Goal: Communication & Community: Answer question/provide support

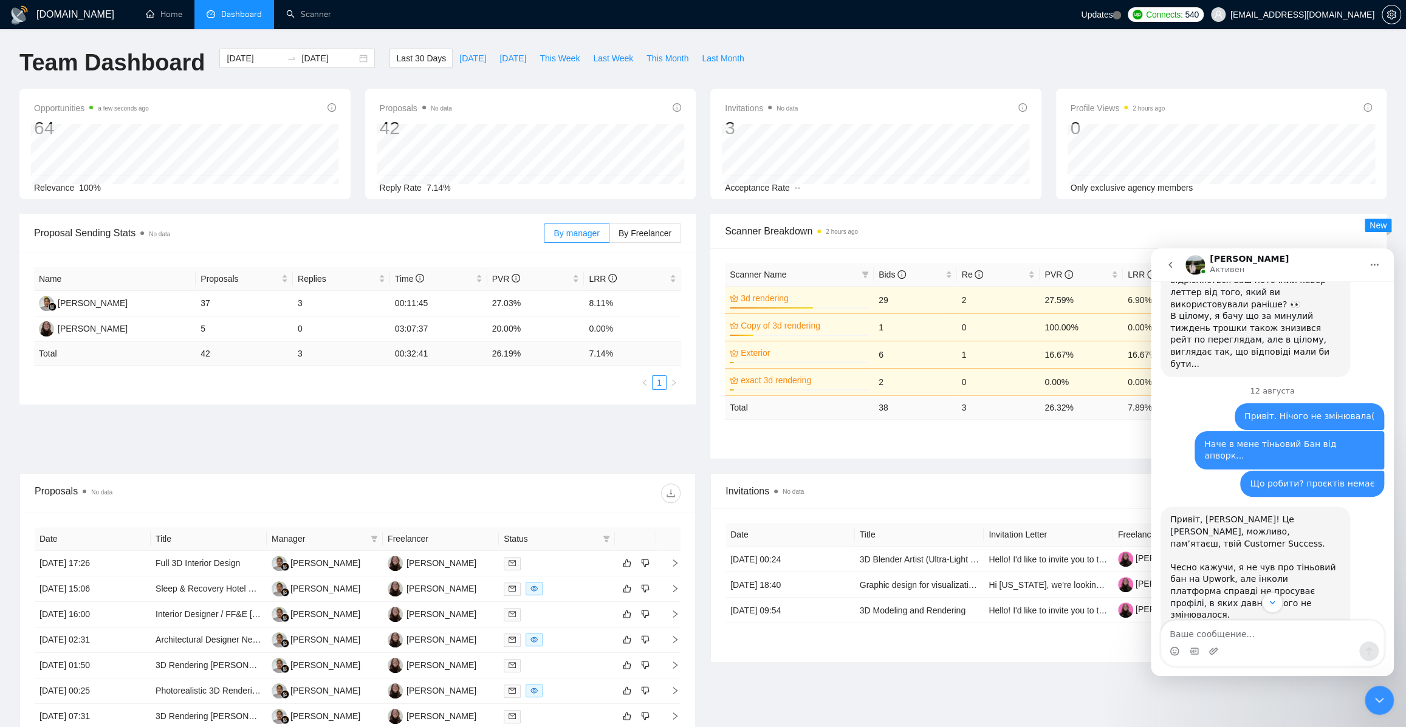
scroll to position [3484, 0]
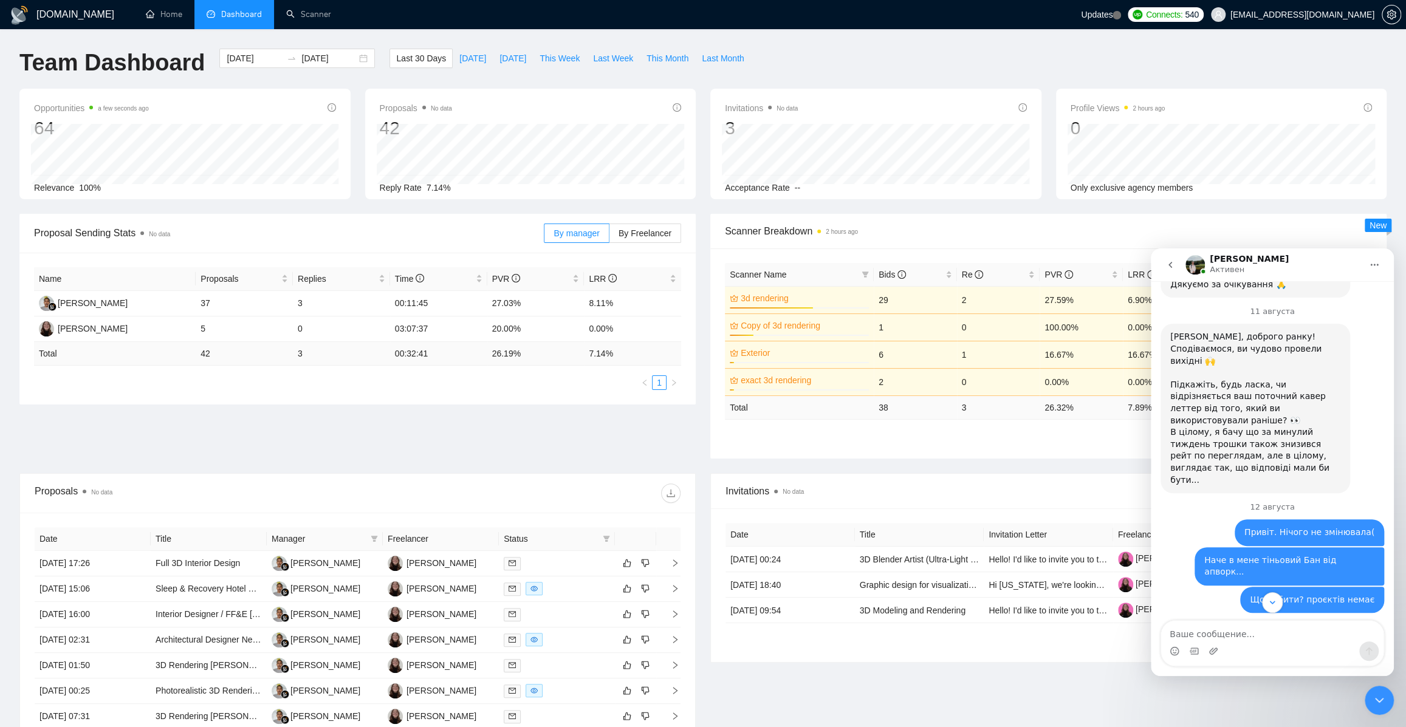
drag, startPoint x: 1176, startPoint y: 465, endPoint x: 1266, endPoint y: 467, distance: 90.5
click at [1257, 630] on div "Привіт, [PERSON_NAME]! Це [PERSON_NAME], можливо, пам’ятаєш, твій Customer Succ…" at bounding box center [1255, 683] width 170 height 107
drag, startPoint x: 1303, startPoint y: 469, endPoint x: 1176, endPoint y: 453, distance: 127.9
click at [1176, 630] on div "Привіт, [PERSON_NAME]! Це [PERSON_NAME], можливо, пам’ятаєш, твій Customer Succ…" at bounding box center [1255, 683] width 170 height 107
drag, startPoint x: 1169, startPoint y: 493, endPoint x: 1274, endPoint y: 514, distance: 107.7
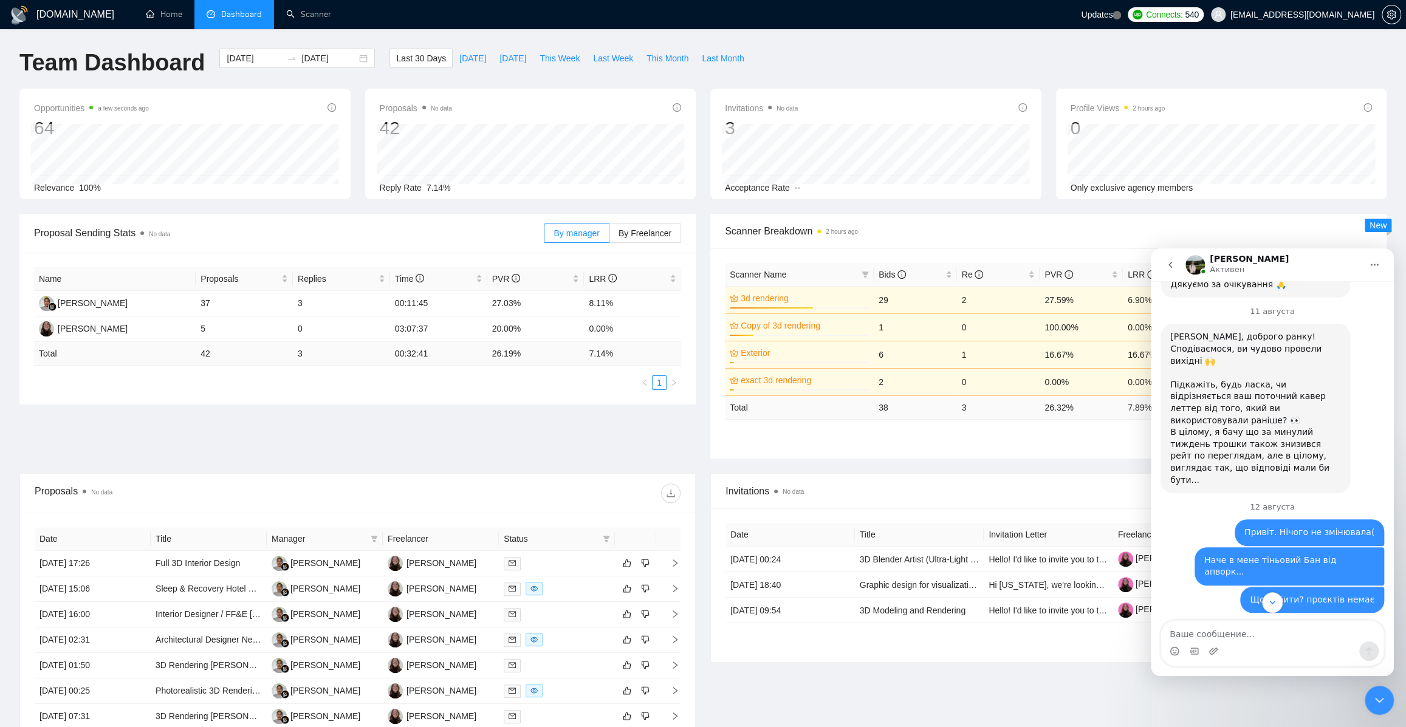
drag, startPoint x: 1247, startPoint y: 522, endPoint x: 1217, endPoint y: 510, distance: 32.1
click at [1218, 630] on div "Привіт, [PERSON_NAME]! Це [PERSON_NAME], можливо, пам’ятаєш, твій Customer Succ…" at bounding box center [1255, 683] width 170 height 107
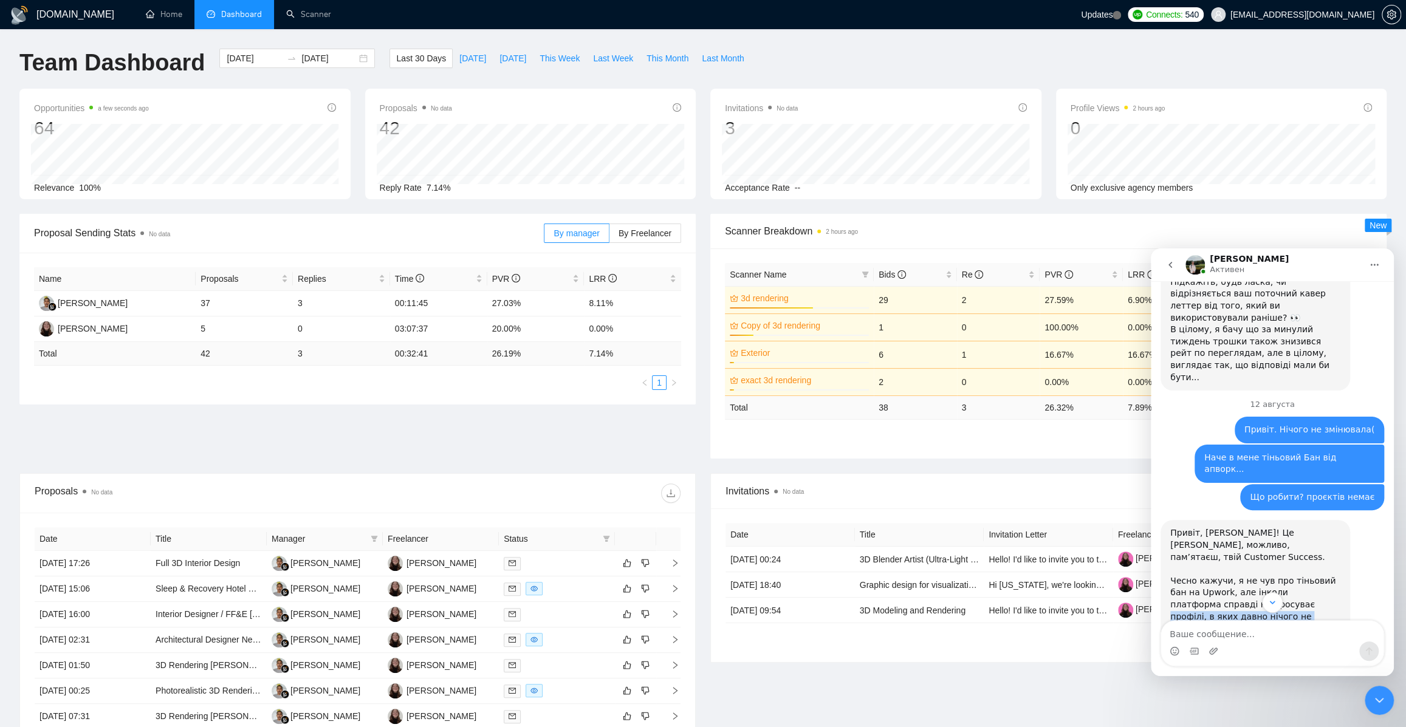
scroll to position [3595, 0]
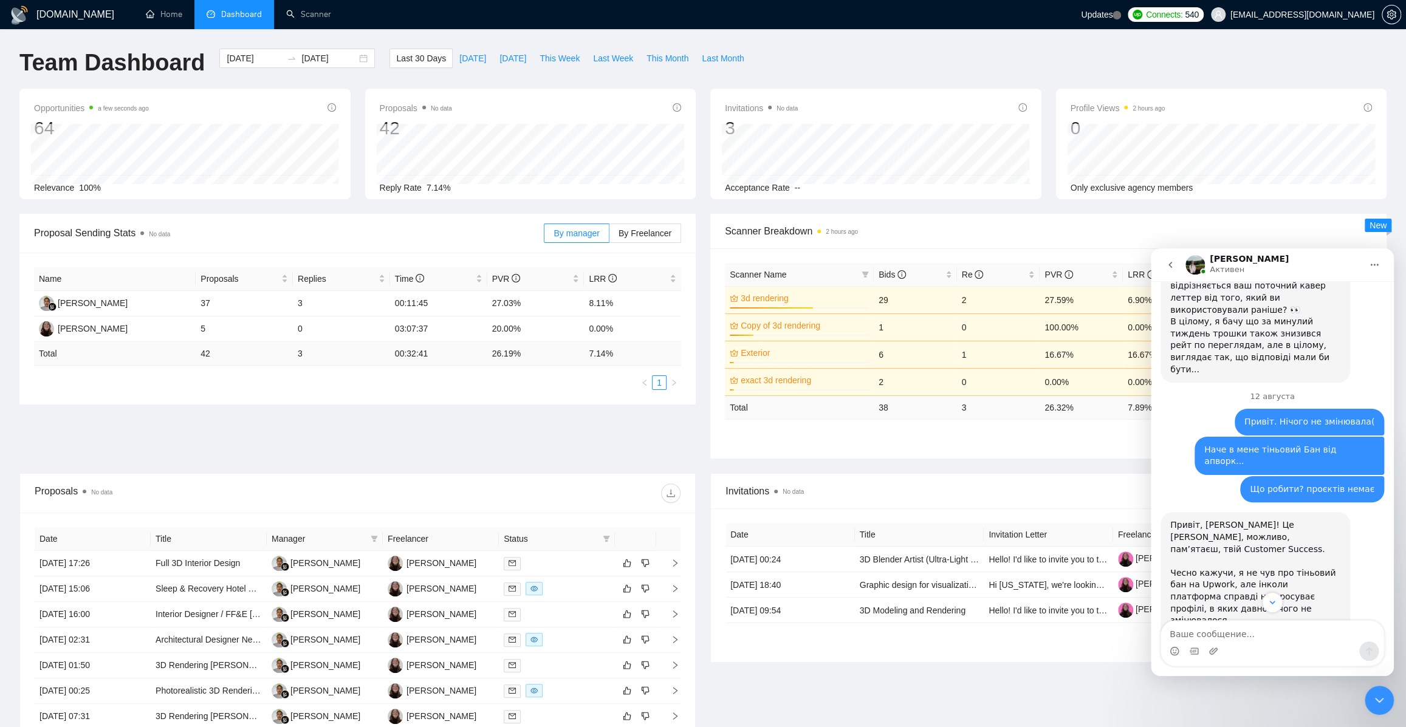
drag, startPoint x: 1196, startPoint y: 457, endPoint x: 1286, endPoint y: 456, distance: 90.5
click at [1246, 651] on ul "Додати або оновити кейси в портфоліо. Створити Project Catalogue . Заповнити ро…" at bounding box center [1255, 682] width 170 height 63
click at [1305, 651] on li "Додати або оновити кейси в портфоліо." at bounding box center [1259, 662] width 161 height 22
click at [1199, 676] on li "Створити Project Catalogue ." at bounding box center [1259, 682] width 161 height 12
drag, startPoint x: 1201, startPoint y: 462, endPoint x: 1299, endPoint y: 462, distance: 97.8
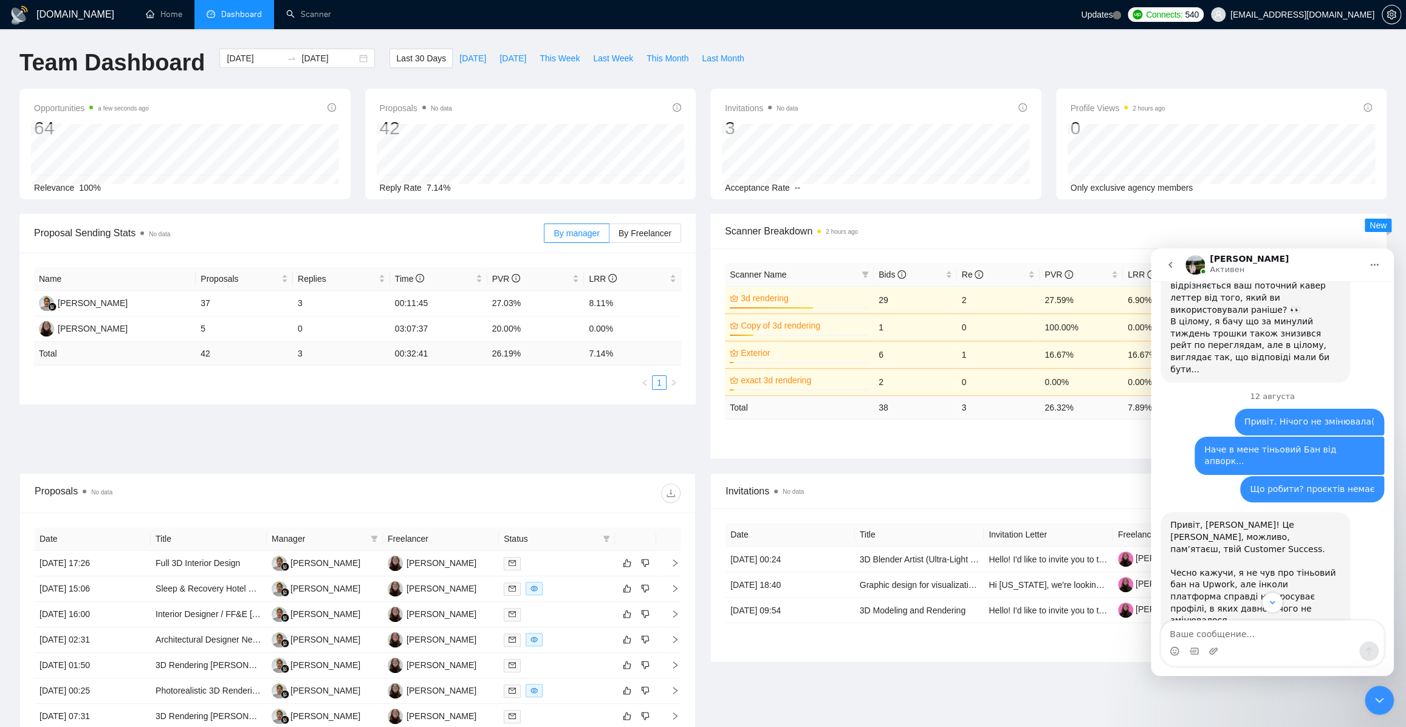
click at [1247, 651] on ul "Додати або оновити кейси в портфоліо. Створити Project Catalogue . Заповнити ро…" at bounding box center [1255, 682] width 170 height 63
drag, startPoint x: 1288, startPoint y: 474, endPoint x: 1184, endPoint y: 443, distance: 108.4
click at [1187, 651] on ul "Додати або оновити кейси в портфоліо. Створити Project Catalogue . Заповнити ро…" at bounding box center [1255, 682] width 170 height 63
drag, startPoint x: 1241, startPoint y: 483, endPoint x: 1178, endPoint y: 400, distance: 104.0
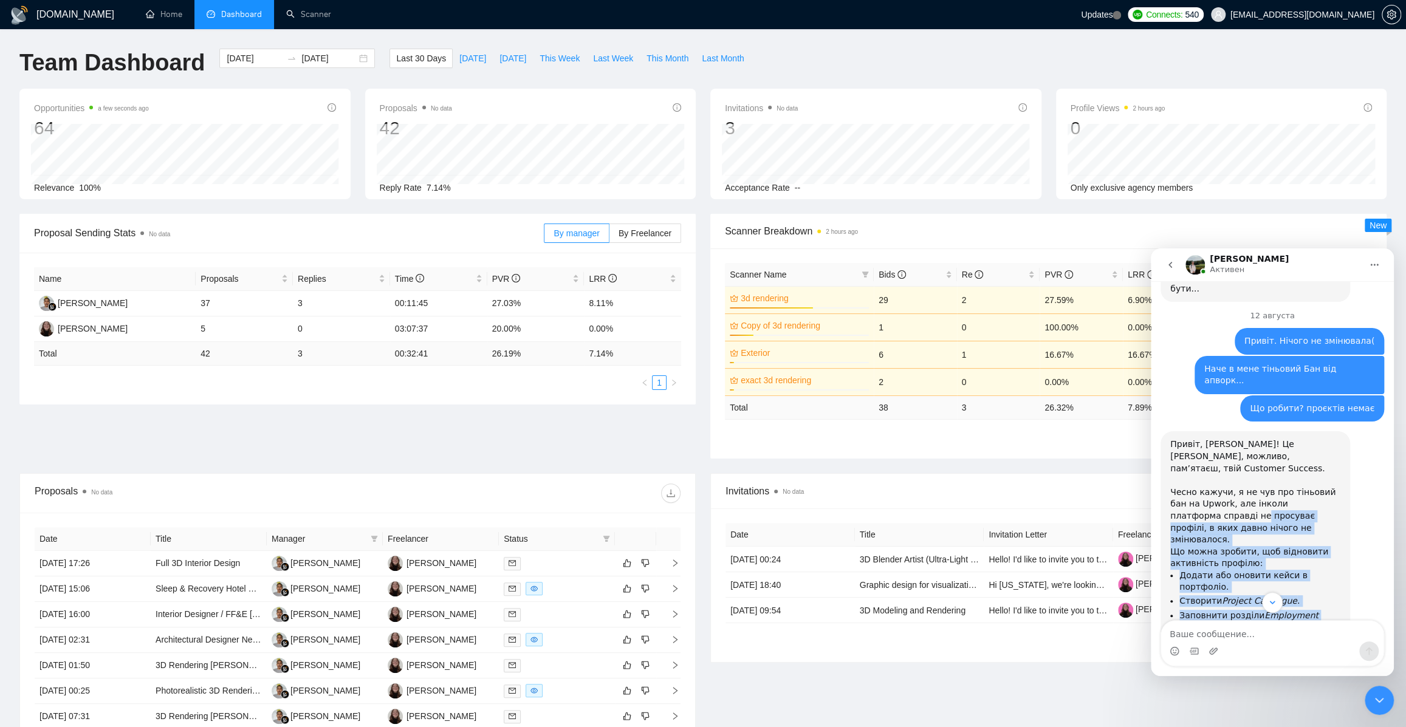
scroll to position [3705, 0]
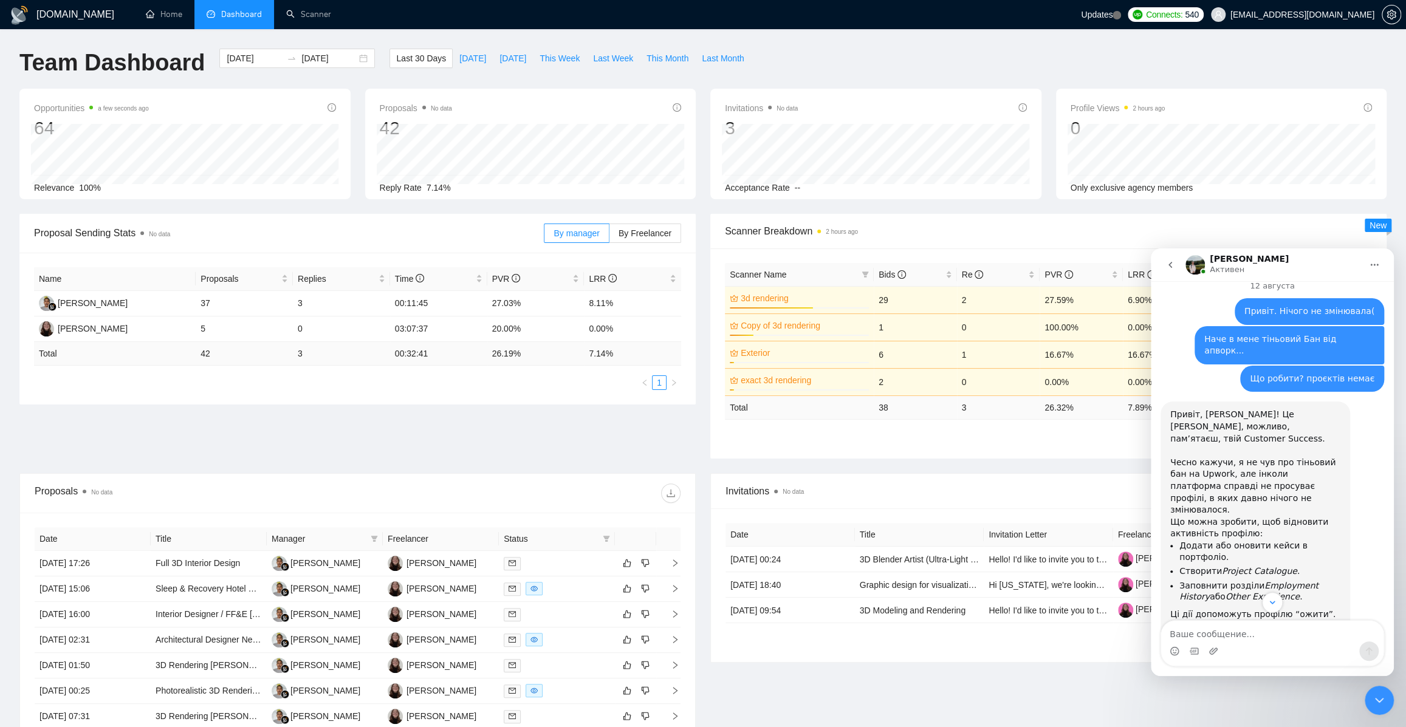
drag, startPoint x: 1229, startPoint y: 429, endPoint x: 1294, endPoint y: 422, distance: 64.9
click at [1294, 632] on div "Також можна переналаштувати фільтри сканера й таргетити лише вакансії з Client …" at bounding box center [1255, 673] width 170 height 83
drag, startPoint x: 1236, startPoint y: 477, endPoint x: 1183, endPoint y: 429, distance: 71.8
click at [1183, 632] on div "Також можна переналаштувати фільтри сканера й таргетити лише вакансії з Client …" at bounding box center [1255, 673] width 170 height 83
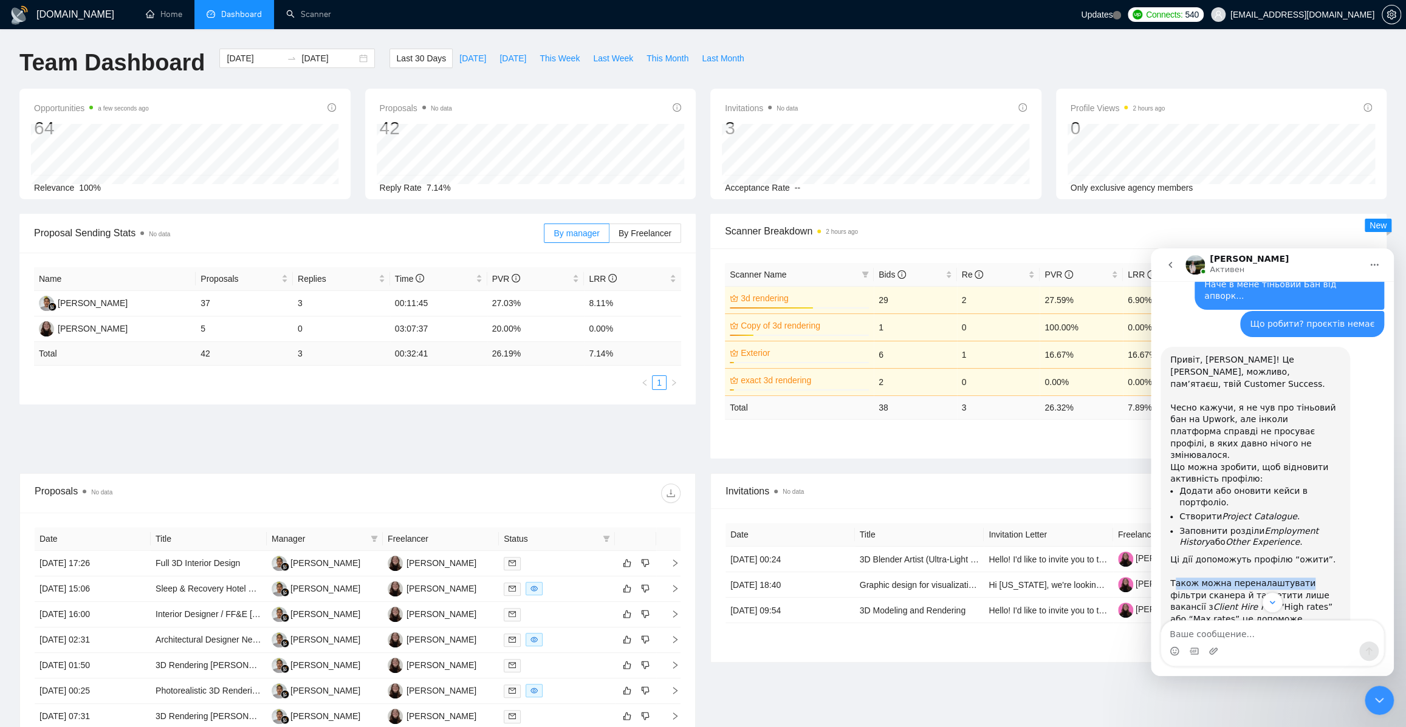
scroll to position [3815, 0]
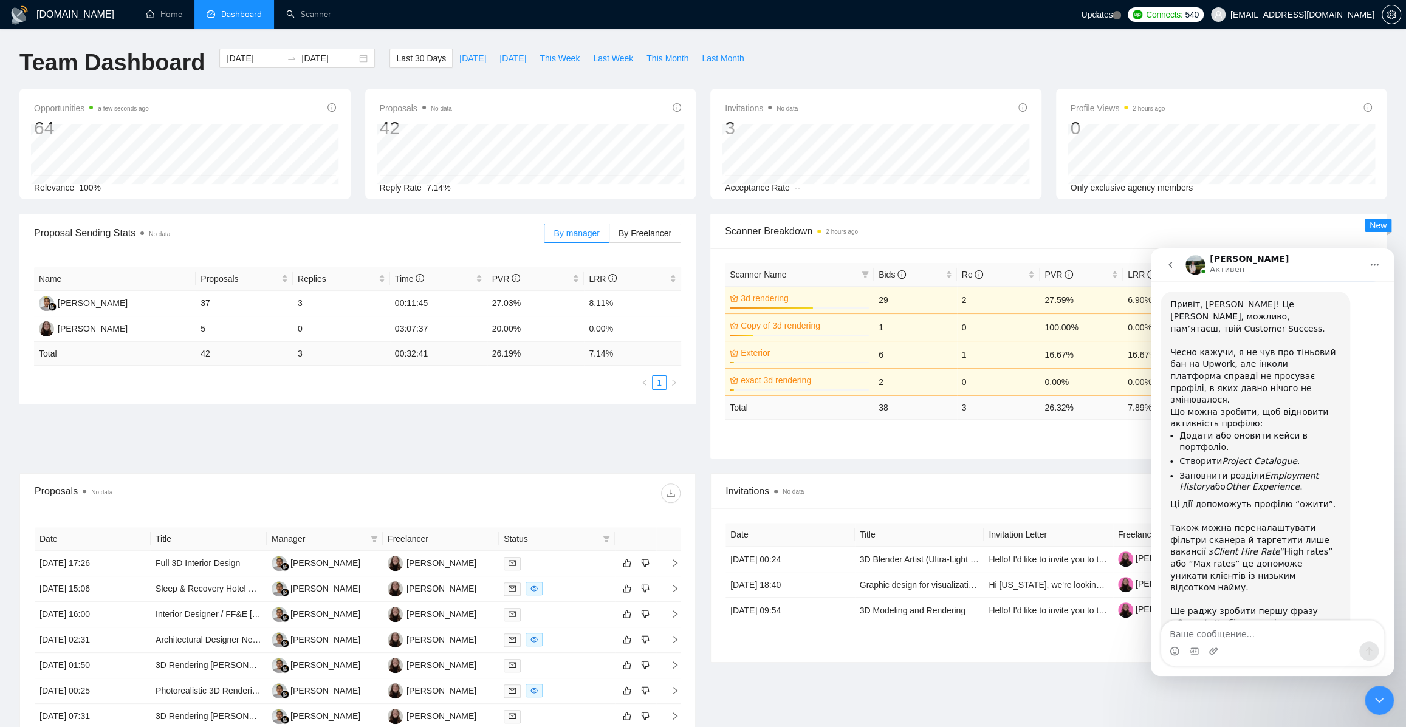
drag, startPoint x: 1172, startPoint y: 477, endPoint x: 1283, endPoint y: 473, distance: 111.2
drag, startPoint x: 1290, startPoint y: 483, endPoint x: 1187, endPoint y: 467, distance: 103.3
click at [1187, 467] on div "Привіт, [PERSON_NAME]! Це [PERSON_NAME], можливо, пам’ятаєш, твій Customer Succ…" at bounding box center [1255, 568] width 170 height 539
drag, startPoint x: 1186, startPoint y: 511, endPoint x: 1255, endPoint y: 525, distance: 70.5
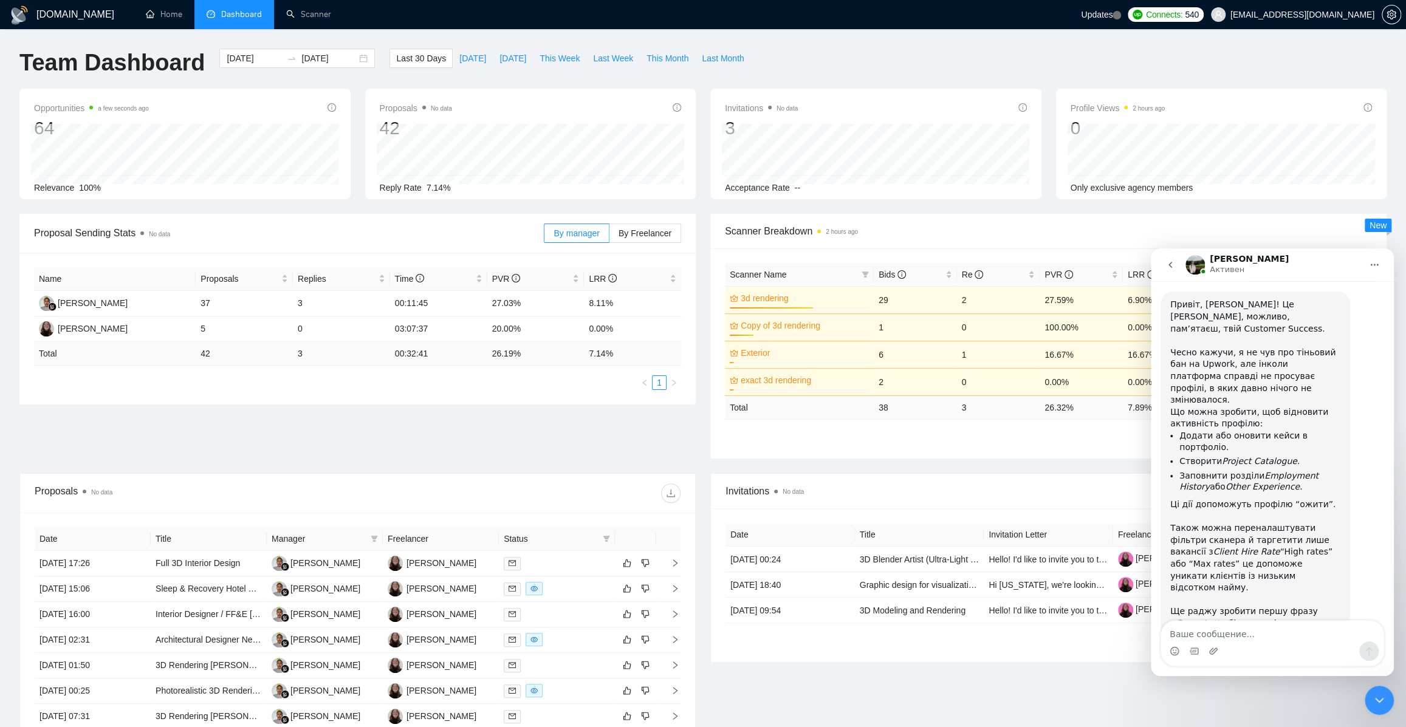
drag, startPoint x: 1223, startPoint y: 553, endPoint x: 1178, endPoint y: 502, distance: 68.1
click at [1235, 632] on textarea "Ваше сообщение..." at bounding box center [1272, 631] width 222 height 21
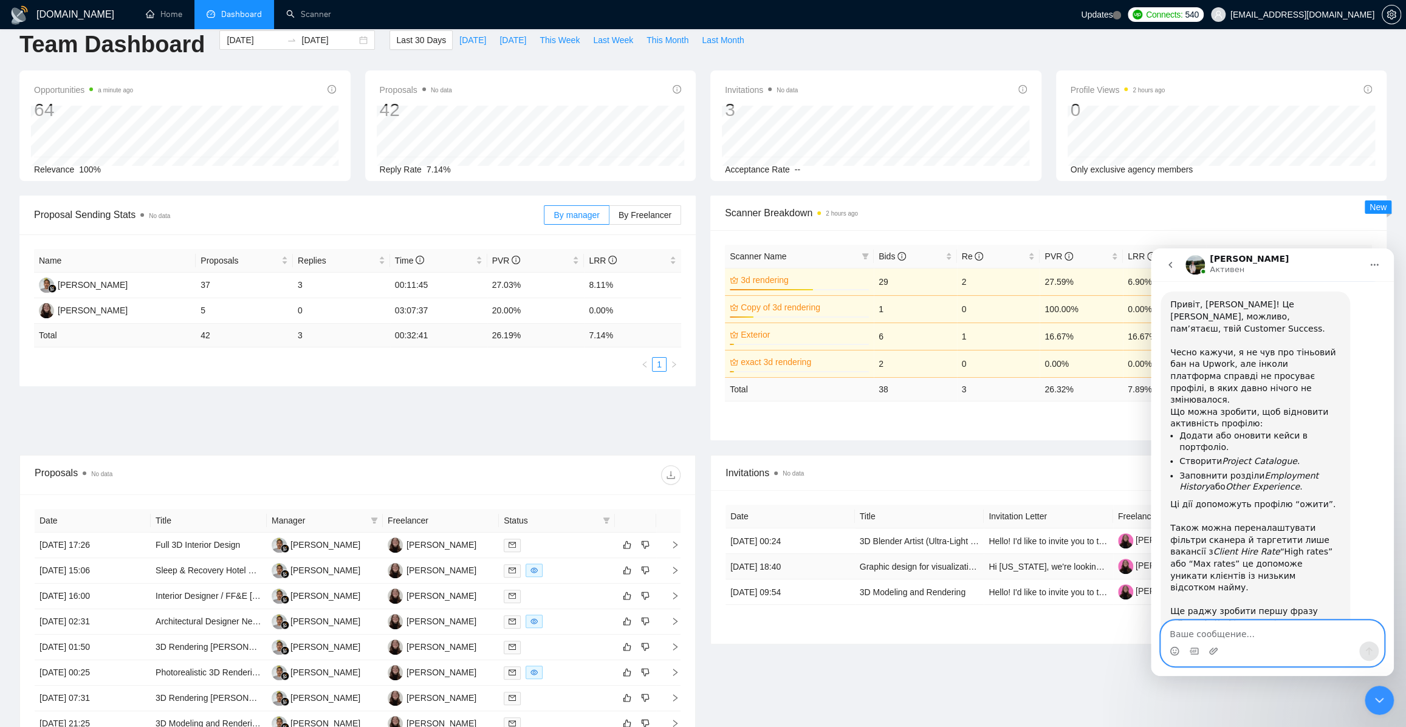
scroll to position [0, 0]
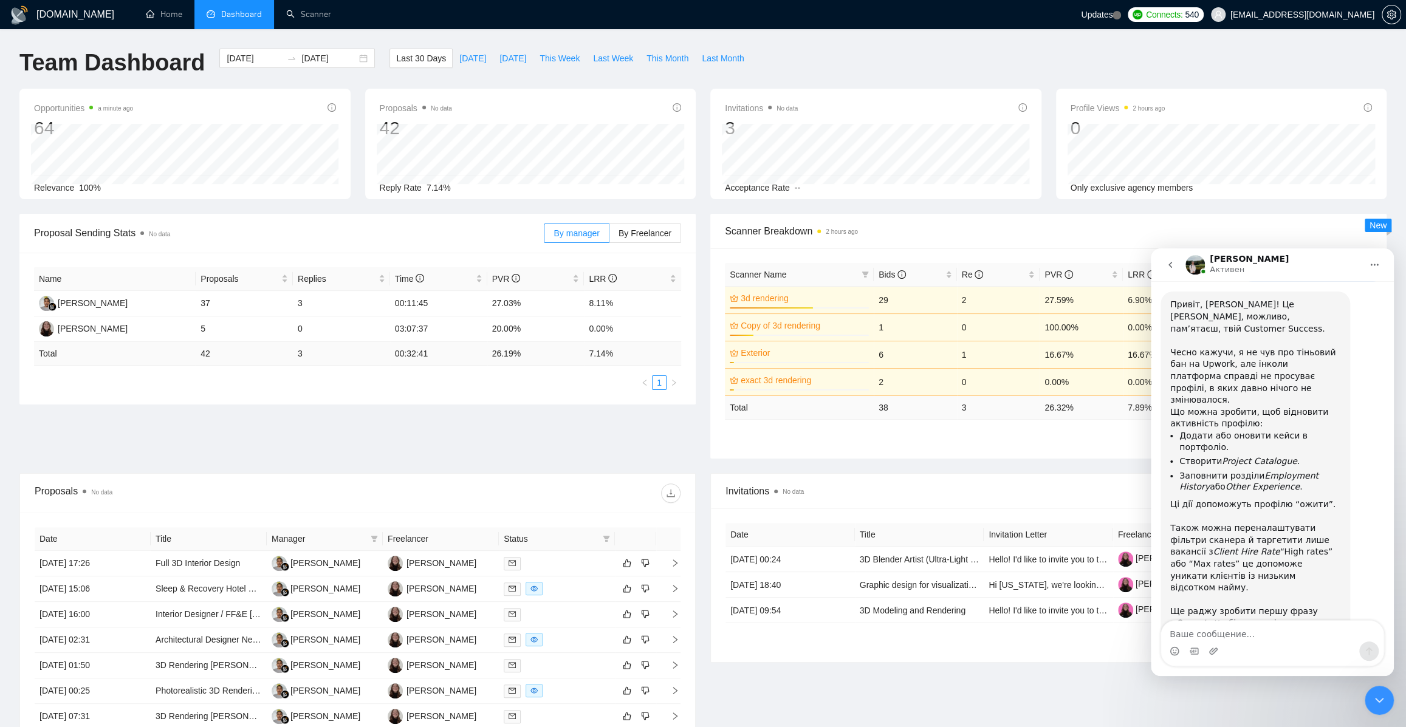
click at [245, 19] on li "Dashboard" at bounding box center [234, 14] width 80 height 29
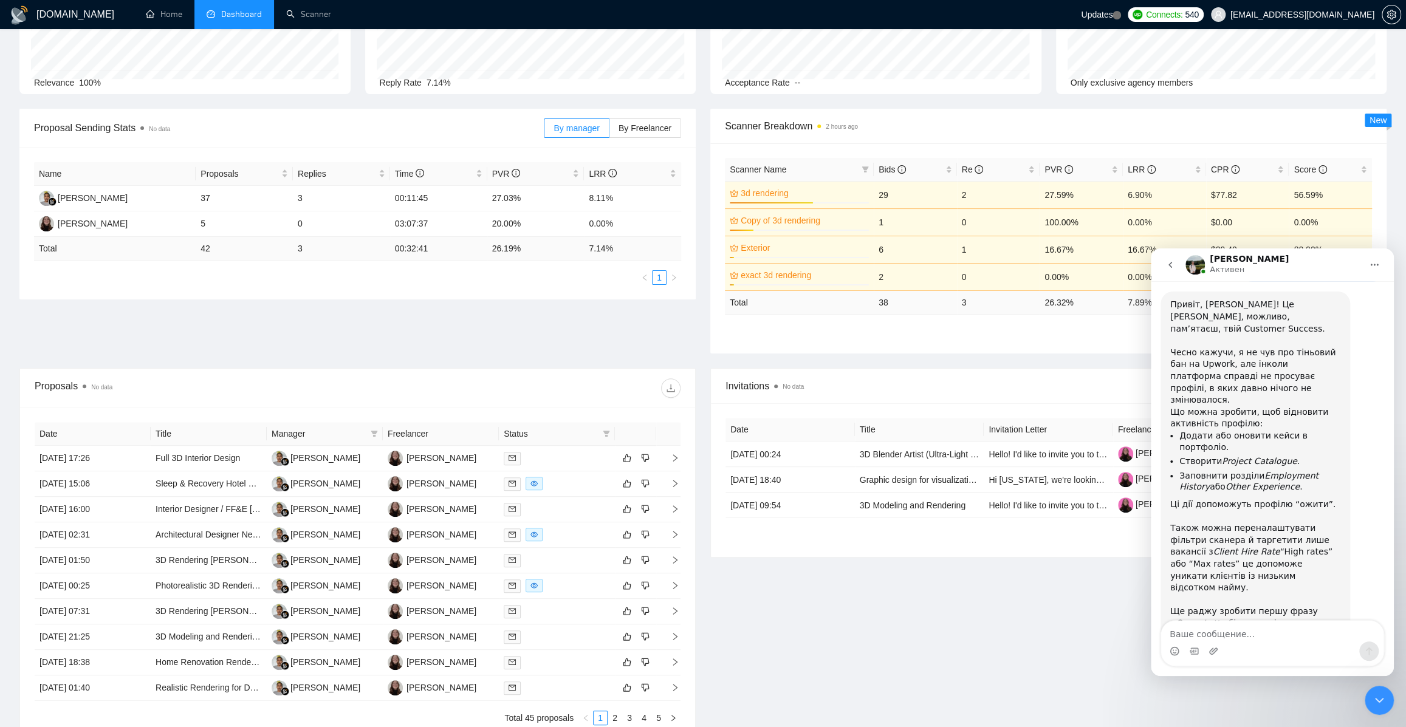
scroll to position [227, 0]
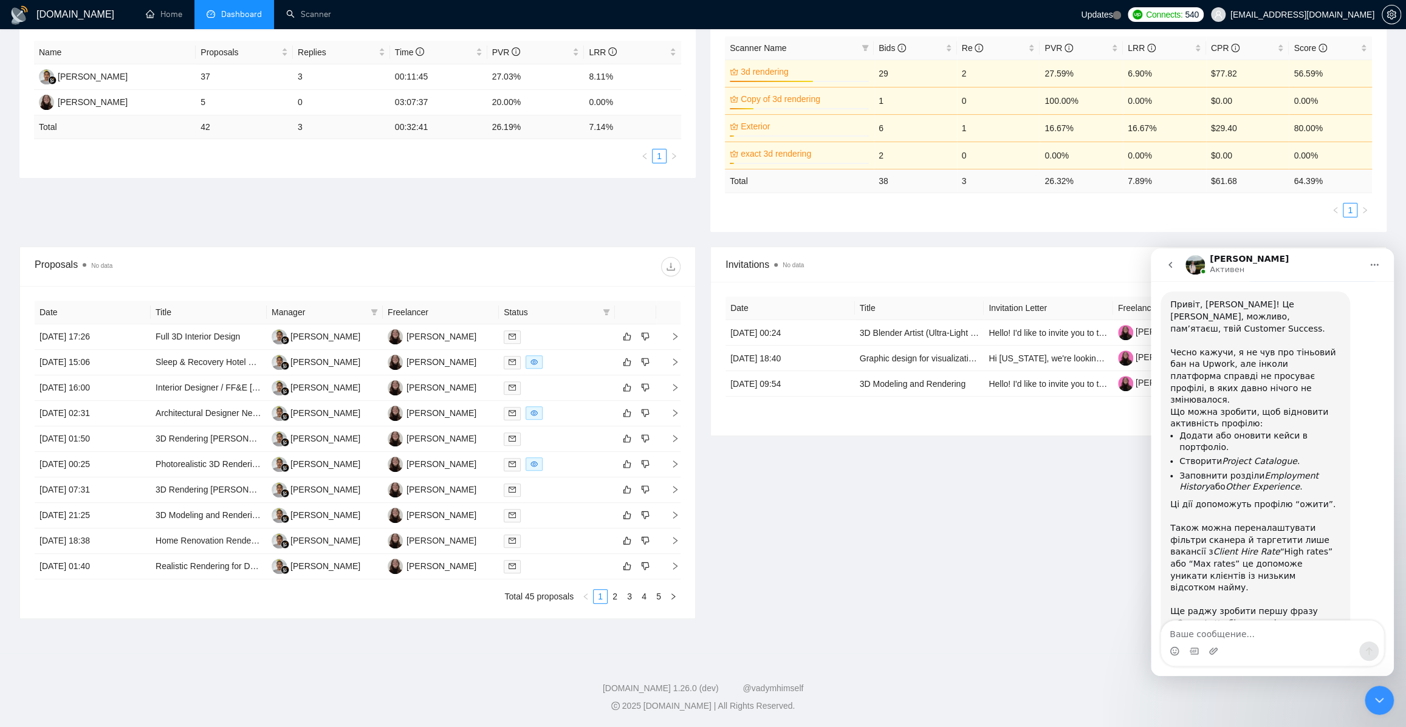
click at [838, 507] on div "Invitations No data Date Title Invitation Letter Freelancer Status [DATE] 00:24…" at bounding box center [1048, 433] width 691 height 372
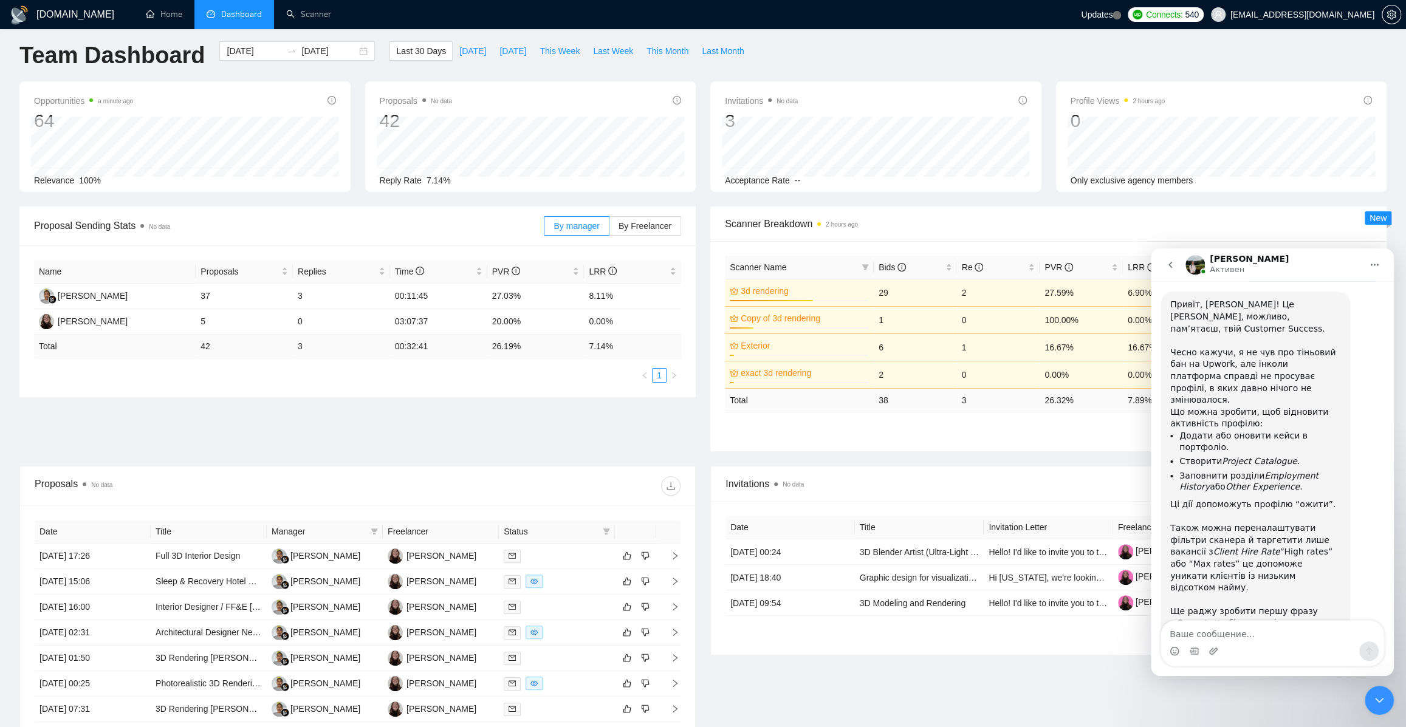
scroll to position [0, 0]
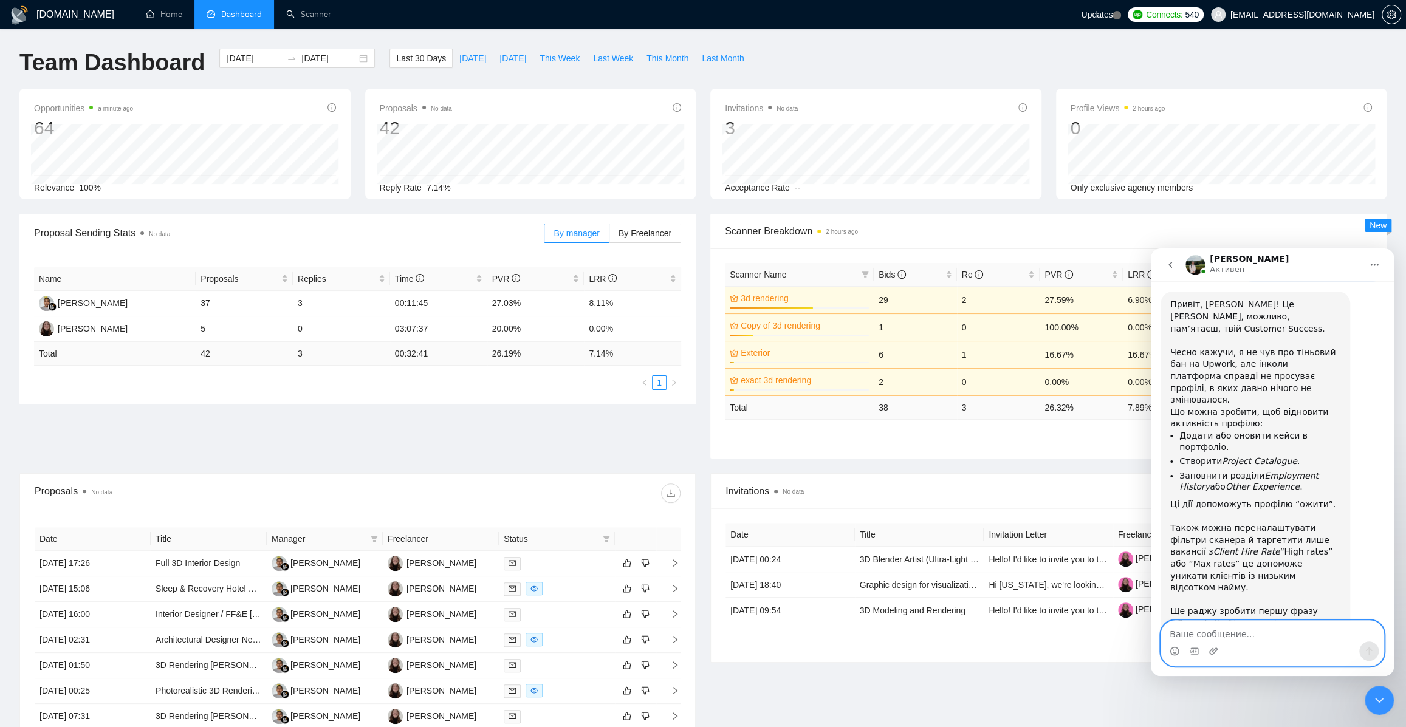
click at [1251, 622] on textarea "Ваше сообщение..." at bounding box center [1272, 631] width 222 height 21
type textarea "Добре, давайте я виправлю подивимось чи щось зміниться та якщо ні- йдемо на зід…"
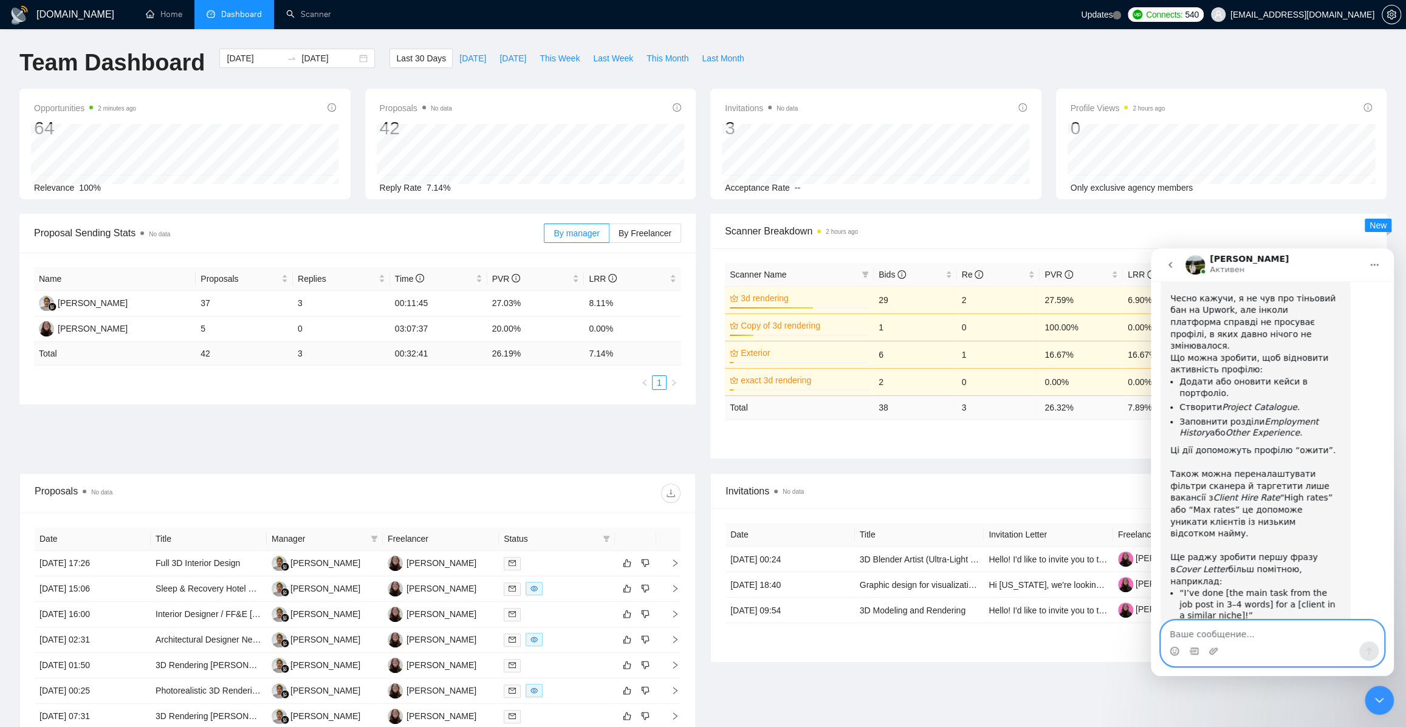
scroll to position [3875, 0]
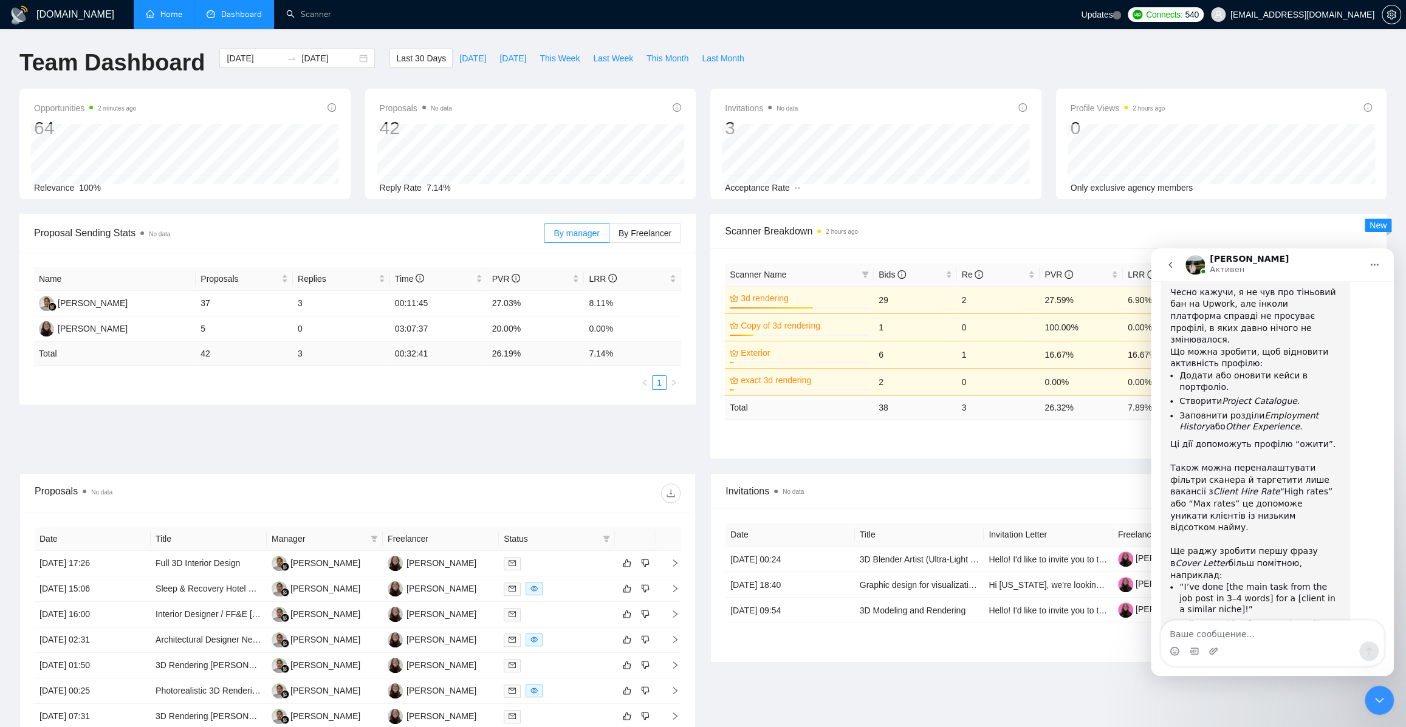
click at [171, 13] on link "Home" at bounding box center [164, 14] width 36 height 10
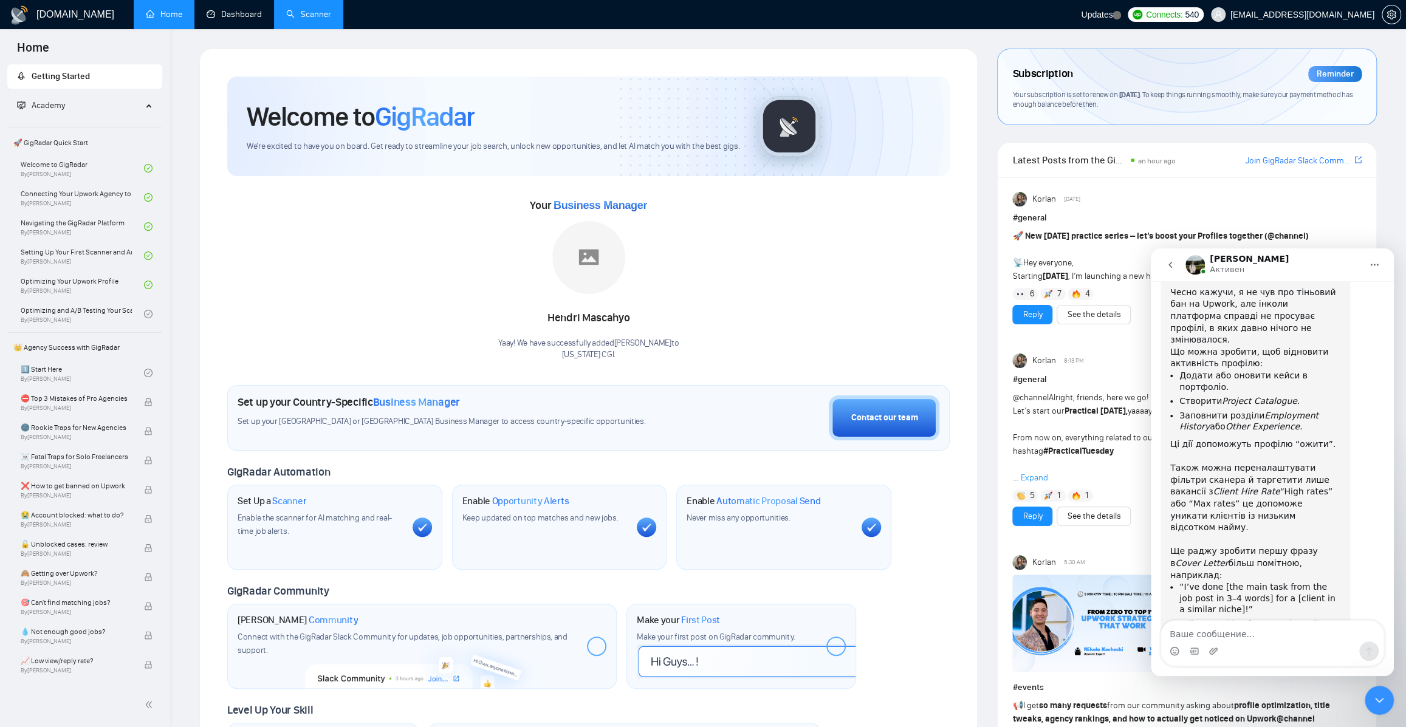
click at [243, 19] on link "Dashboard" at bounding box center [234, 14] width 55 height 10
